Goal: Task Accomplishment & Management: Complete application form

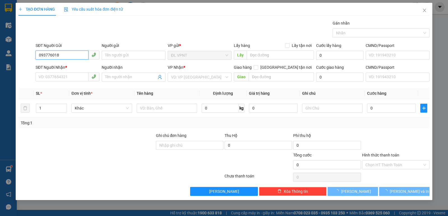
type input "0937760180"
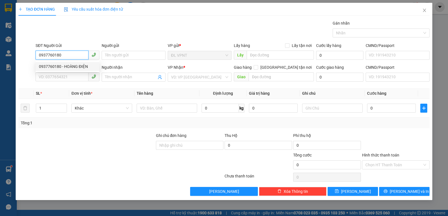
click at [78, 66] on div "0937760180 - HOÀNG ĐIỆN" at bounding box center [67, 67] width 57 height 6
type input "HOÀNG ĐIỆN"
type input "0909587980"
type input "HIỆP"
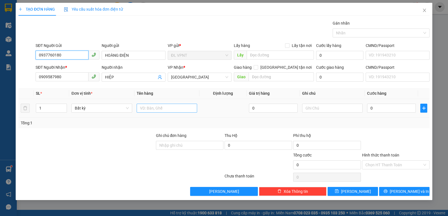
type input "0937760180"
click at [144, 109] on input "text" at bounding box center [167, 108] width 60 height 9
type input "1 T"
type input "3"
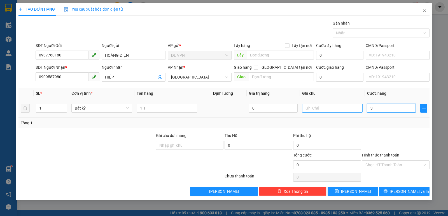
type input "3"
type input "30"
click at [381, 162] on input "Hình thức thanh toán" at bounding box center [393, 165] width 57 height 8
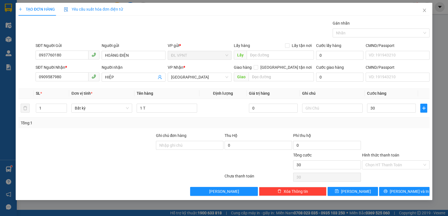
type input "30.000"
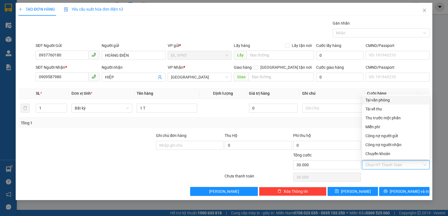
click at [377, 100] on div "Tại văn phòng" at bounding box center [395, 100] width 61 height 6
type input "0"
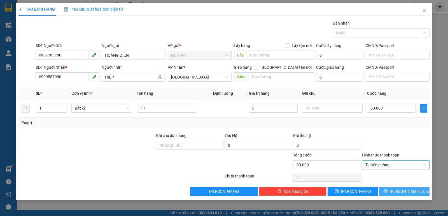
click at [391, 190] on button "[PERSON_NAME] và In" at bounding box center [404, 191] width 50 height 9
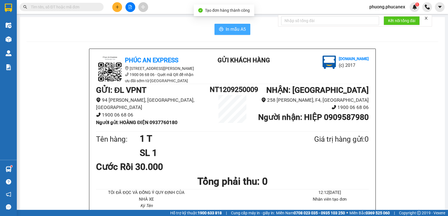
click at [232, 28] on span "In mẫu A5" at bounding box center [236, 29] width 20 height 7
